Goal: Find specific page/section: Find specific page/section

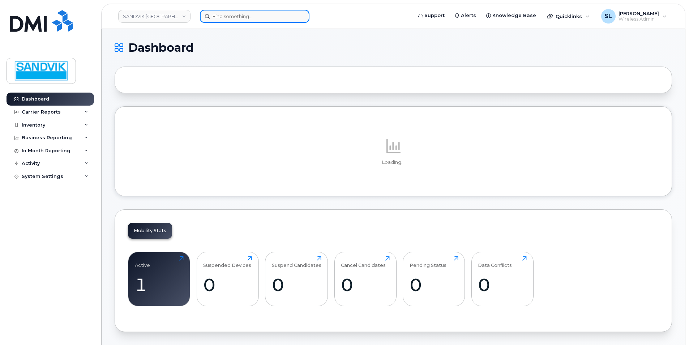
click at [263, 20] on input at bounding box center [255, 16] width 110 height 13
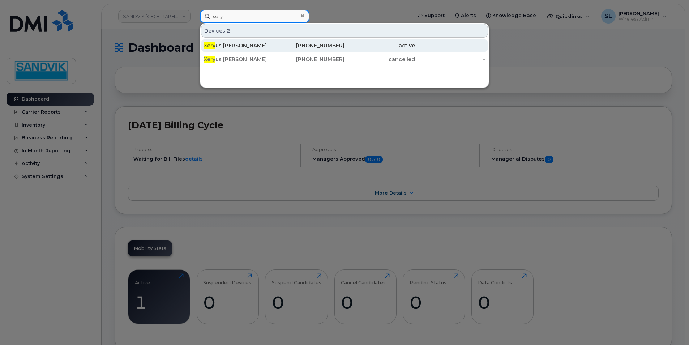
type input "xery"
click at [371, 49] on div "active" at bounding box center [380, 45] width 70 height 7
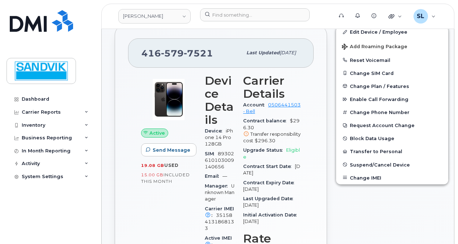
scroll to position [72, 0]
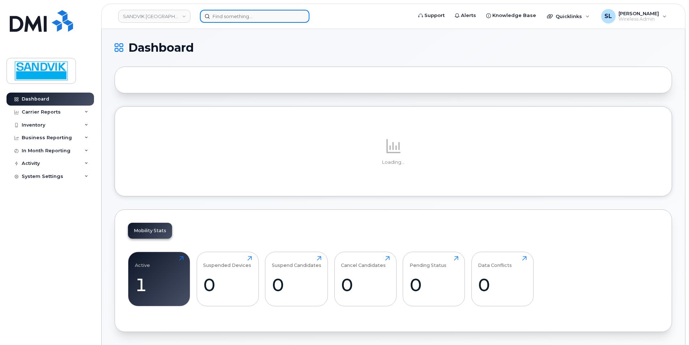
click at [218, 17] on input at bounding box center [255, 16] width 110 height 13
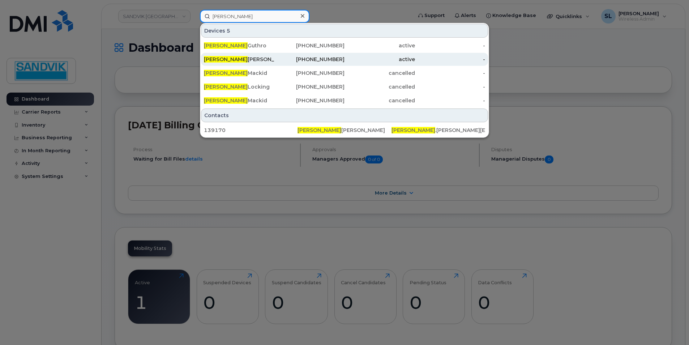
type input "[PERSON_NAME]"
click at [236, 54] on div "Shawn Gouthro" at bounding box center [239, 59] width 70 height 13
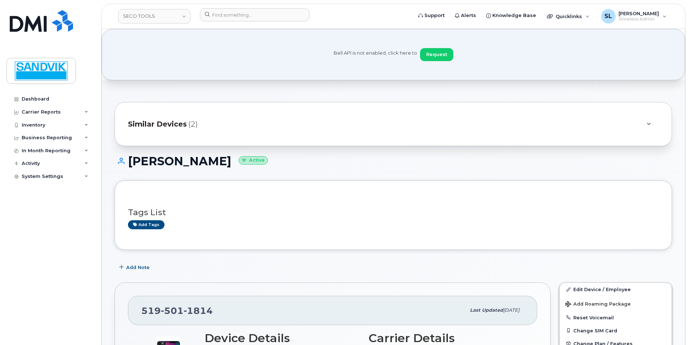
click at [147, 126] on span "Similar Devices" at bounding box center [157, 124] width 59 height 10
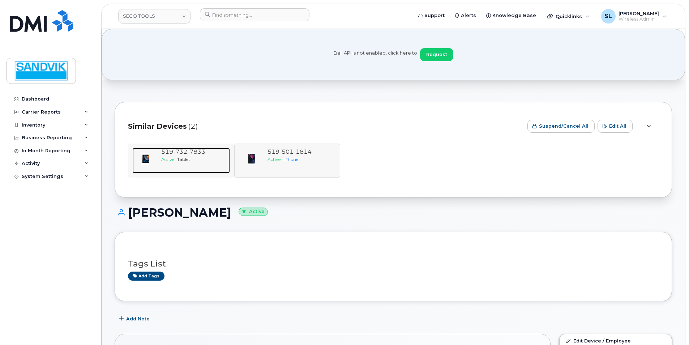
click at [167, 152] on span "519 732 7833" at bounding box center [183, 151] width 44 height 7
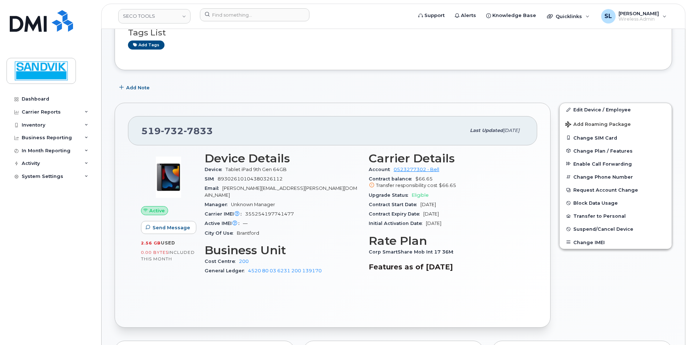
scroll to position [181, 0]
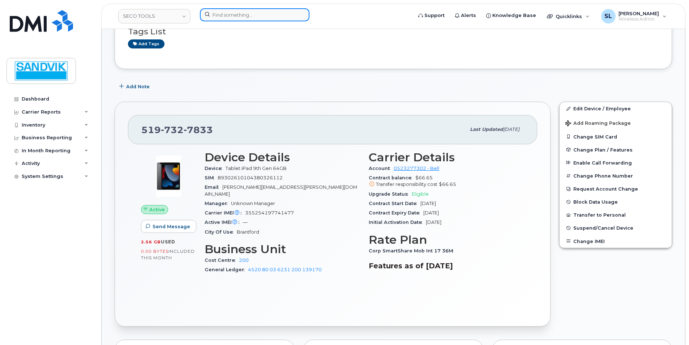
click at [232, 19] on input at bounding box center [255, 14] width 110 height 13
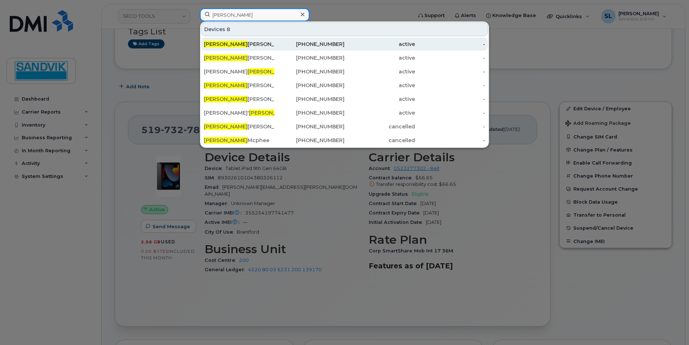
type input "neil"
click at [247, 40] on div "Neil Livingstone" at bounding box center [239, 44] width 70 height 13
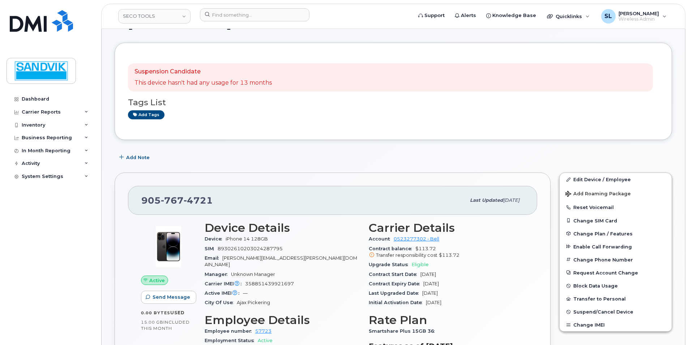
scroll to position [174, 0]
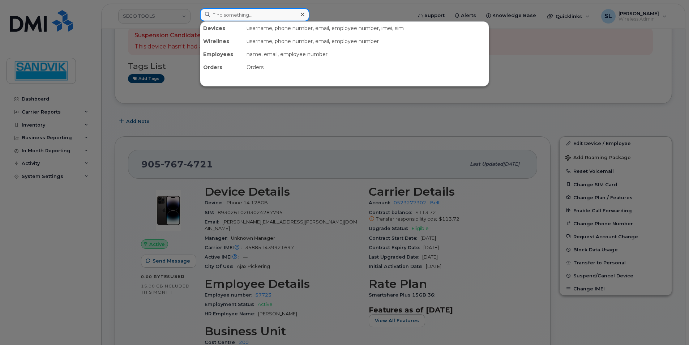
click at [246, 18] on input at bounding box center [255, 14] width 110 height 13
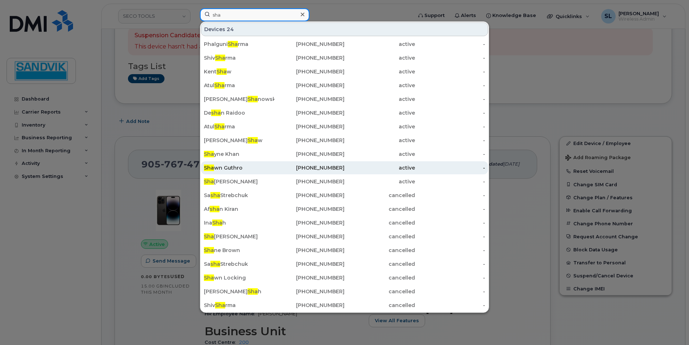
type input "sha"
click at [249, 169] on div "Sha wn Guthro" at bounding box center [239, 167] width 70 height 7
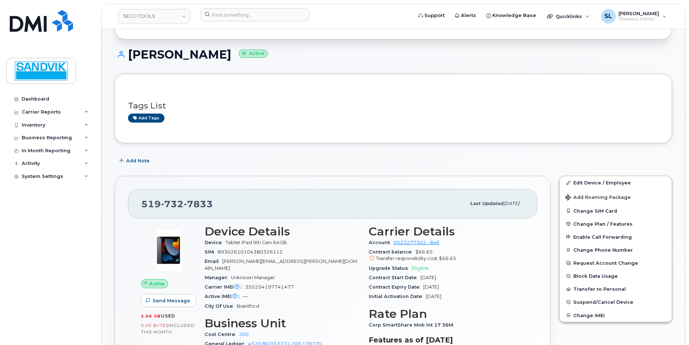
scroll to position [72, 0]
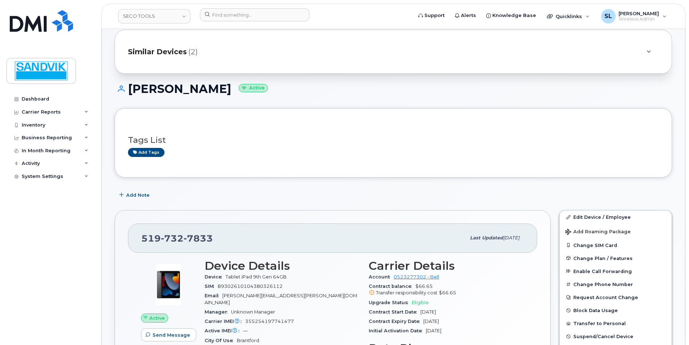
click at [179, 55] on span "Similar Devices" at bounding box center [157, 52] width 59 height 10
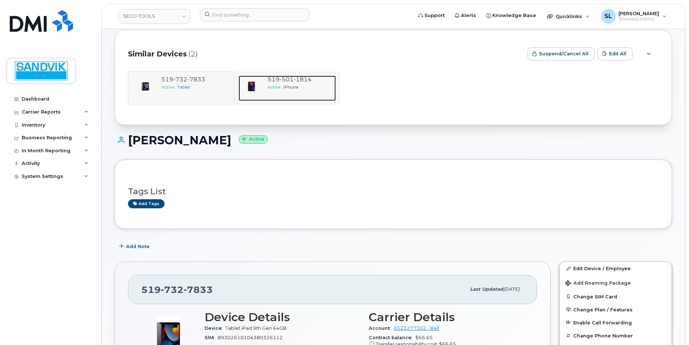
click at [278, 80] on span "519 501 1814" at bounding box center [290, 79] width 44 height 7
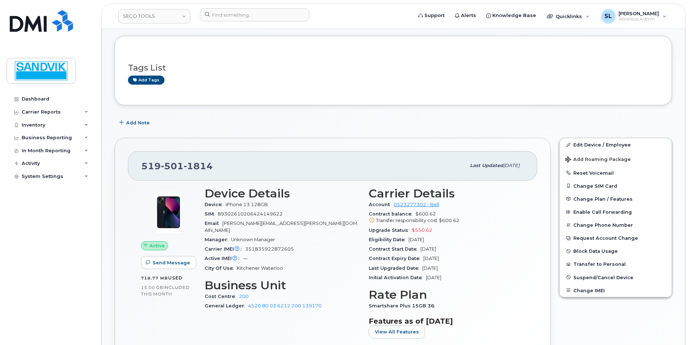
scroll to position [181, 0]
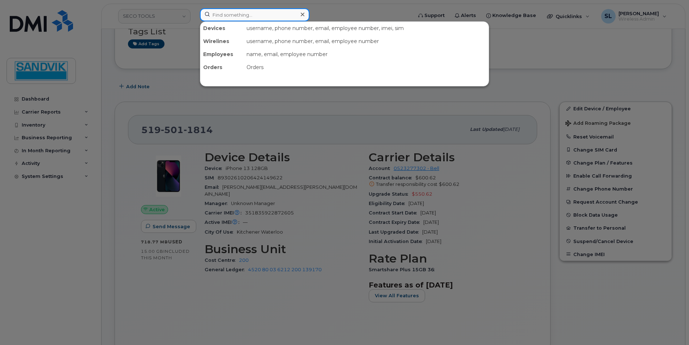
click at [242, 17] on input at bounding box center [255, 14] width 110 height 13
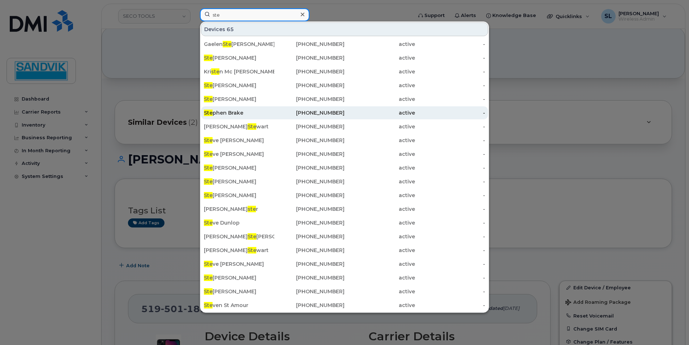
scroll to position [0, 0]
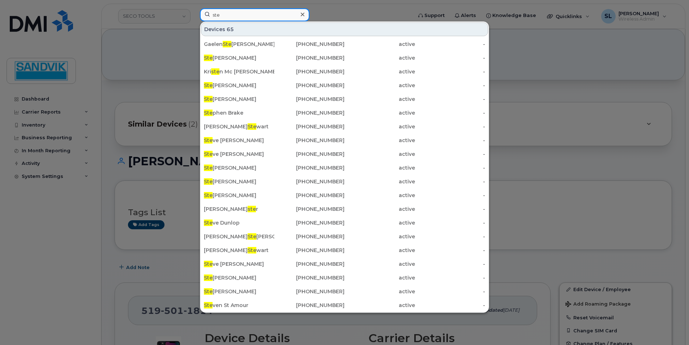
click at [232, 15] on input "ste" at bounding box center [255, 14] width 110 height 13
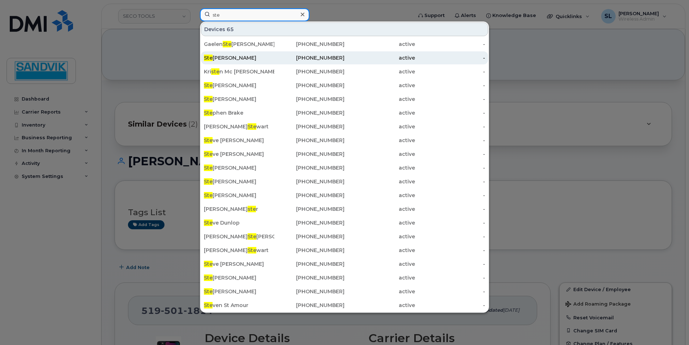
type input "ste"
click at [207, 57] on span "Ste" at bounding box center [208, 58] width 9 height 7
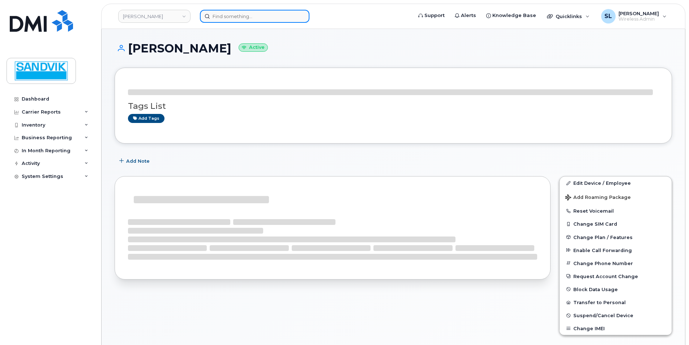
click at [236, 19] on input at bounding box center [255, 16] width 110 height 13
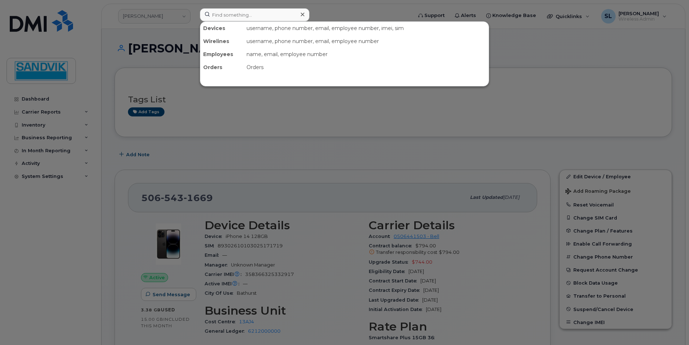
click at [161, 17] on div at bounding box center [344, 172] width 689 height 345
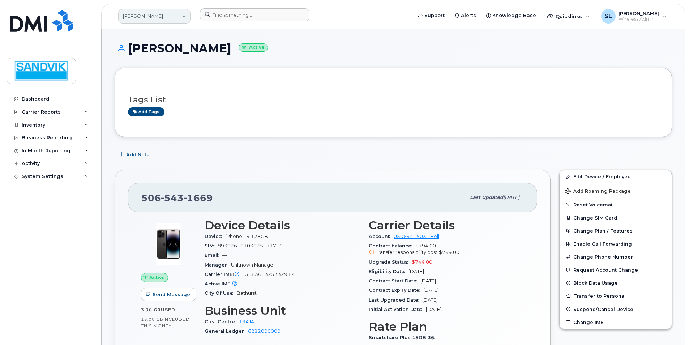
click at [161, 17] on link "[PERSON_NAME]" at bounding box center [154, 16] width 72 height 14
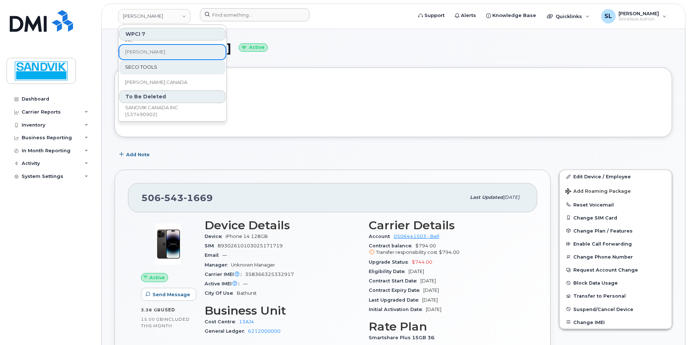
scroll to position [59, 0]
click at [155, 69] on span "SECO TOOLS" at bounding box center [141, 66] width 32 height 7
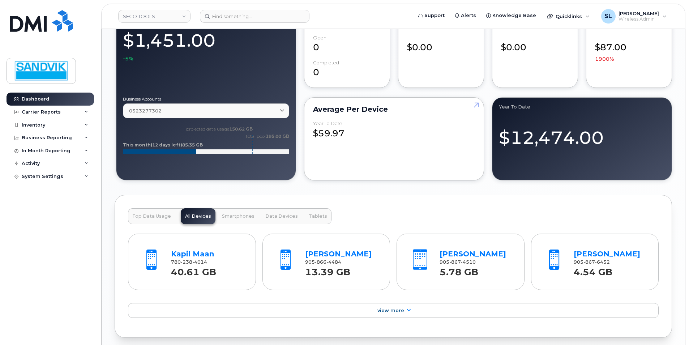
scroll to position [651, 0]
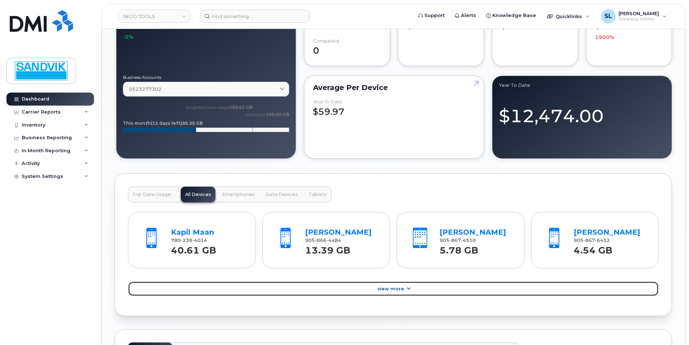
click at [381, 288] on span "View More" at bounding box center [390, 288] width 27 height 5
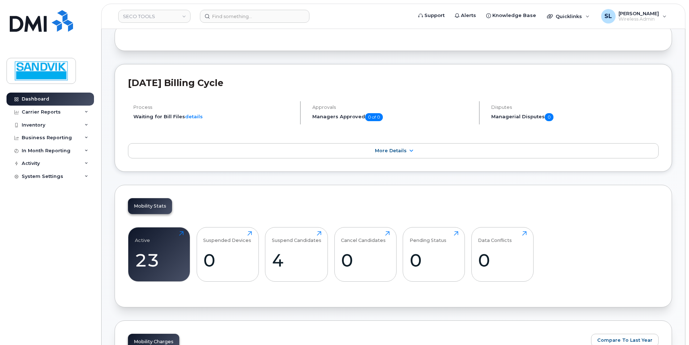
scroll to position [72, 0]
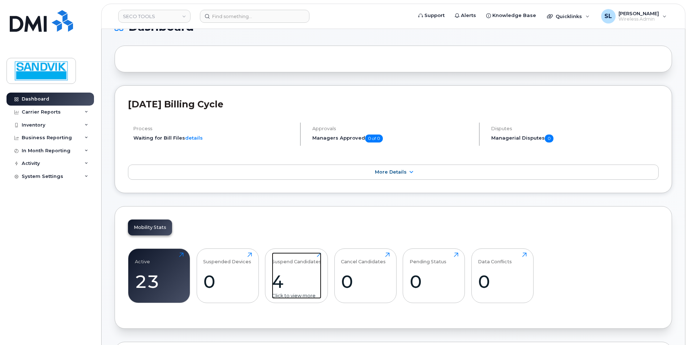
click at [298, 269] on div "Suspend Candidates 4 Click to view more" at bounding box center [297, 275] width 50 height 46
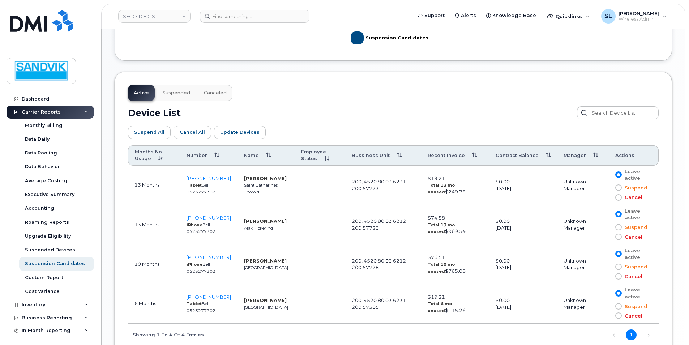
scroll to position [398, 0]
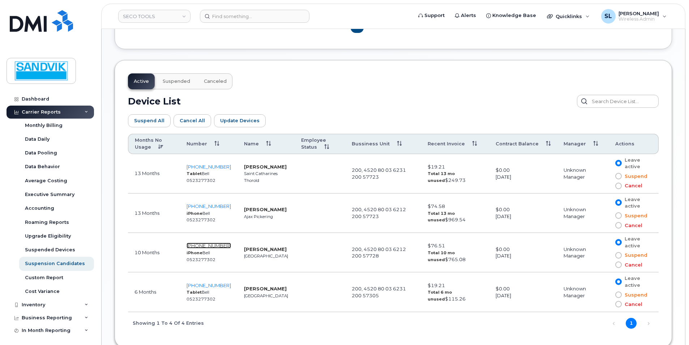
click at [212, 247] on span "514-794-8447" at bounding box center [209, 246] width 44 height 6
click at [214, 19] on input at bounding box center [255, 16] width 110 height 13
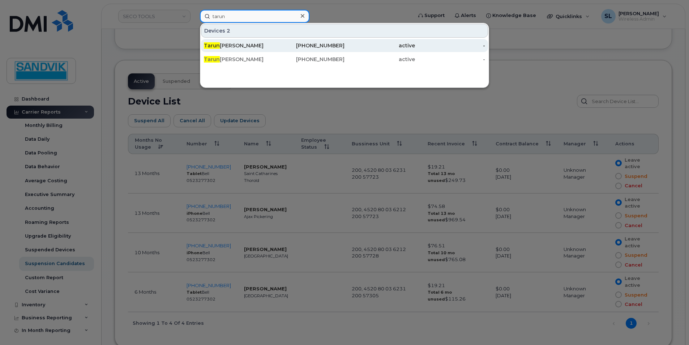
type input "tarun"
click at [211, 44] on span "Tarun" at bounding box center [212, 45] width 16 height 7
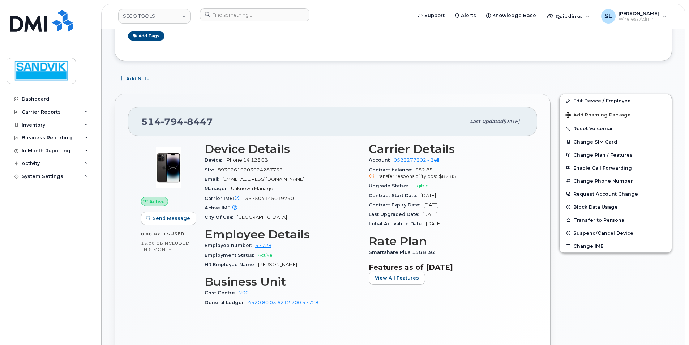
scroll to position [217, 0]
click at [299, 14] on div at bounding box center [255, 14] width 110 height 13
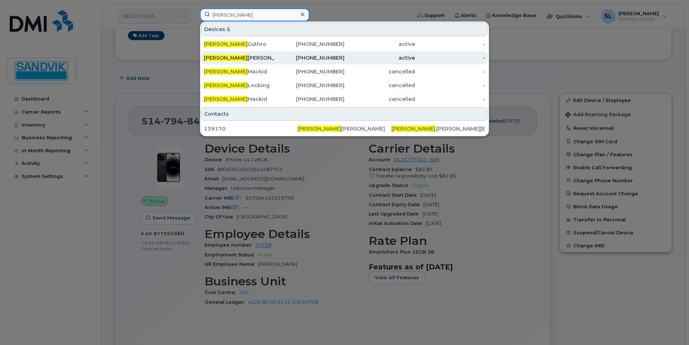
type input "[PERSON_NAME]"
click at [284, 54] on div "[PHONE_NUMBER]" at bounding box center [309, 57] width 70 height 13
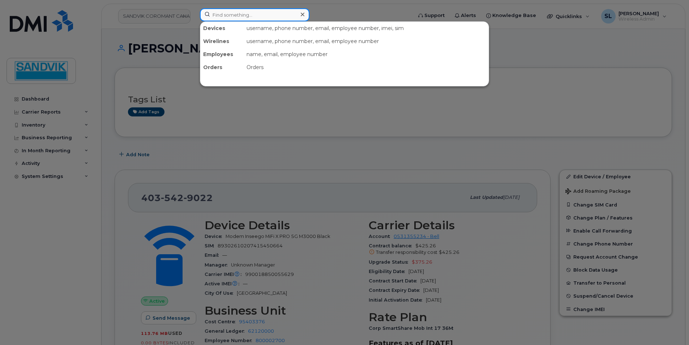
click at [236, 17] on input at bounding box center [255, 14] width 110 height 13
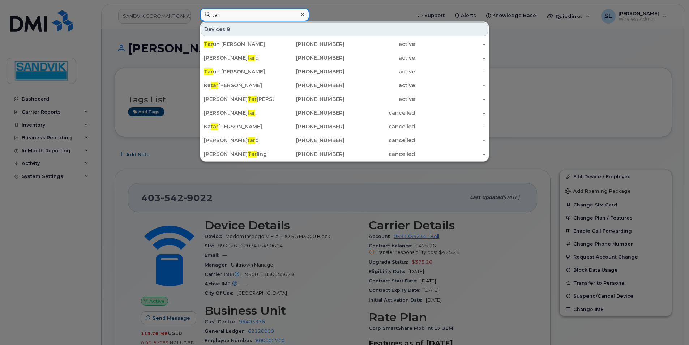
type input "Tarun"
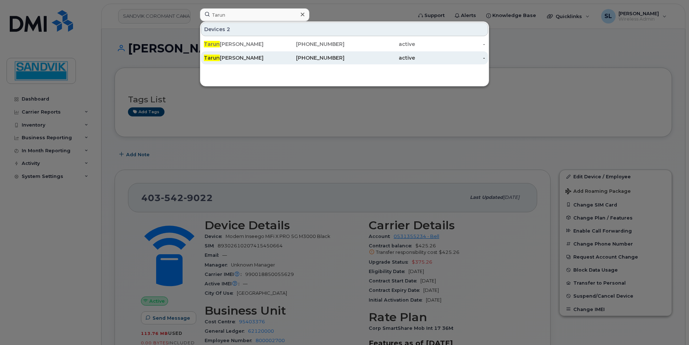
click at [225, 57] on div "Tarun Rathi" at bounding box center [239, 57] width 70 height 7
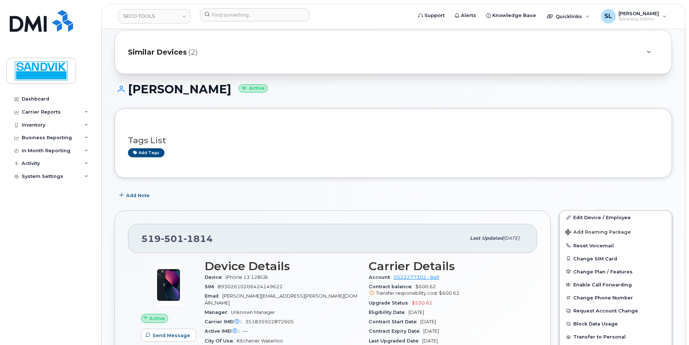
scroll to position [72, 0]
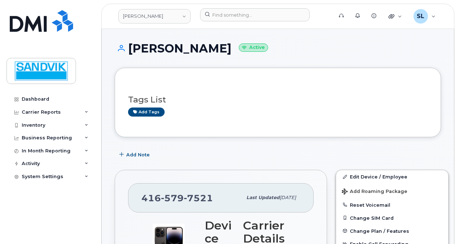
scroll to position [72, 0]
